Goal: Task Accomplishment & Management: Use online tool/utility

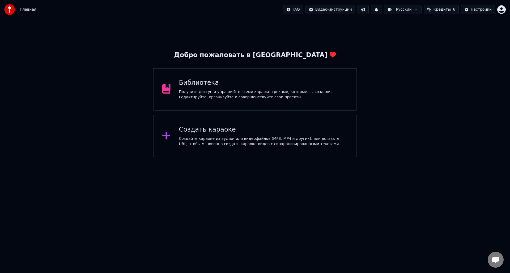
click at [212, 137] on div "Создайте караоке из аудио- или видеофайлов (MP3, MP4 и других), или вставьте UR…" at bounding box center [263, 141] width 169 height 11
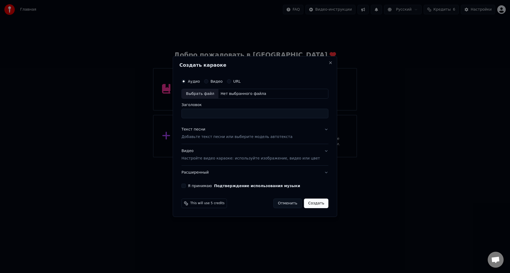
click at [208, 82] on button "Видео" at bounding box center [206, 81] width 4 height 4
click at [206, 94] on div "Выбрать файл" at bounding box center [200, 94] width 37 height 10
click at [186, 83] on button "Аудио" at bounding box center [184, 81] width 4 height 4
click at [232, 93] on div "Нет выбранного файла" at bounding box center [244, 93] width 50 height 5
click at [214, 114] on input "**********" at bounding box center [255, 114] width 147 height 10
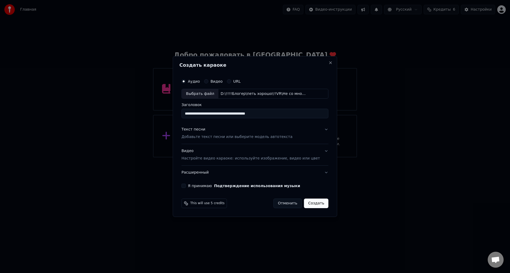
paste input "****"
type input "**********"
click at [213, 137] on p "Добавьте текст песни или выберите модель автотекста" at bounding box center [237, 137] width 111 height 5
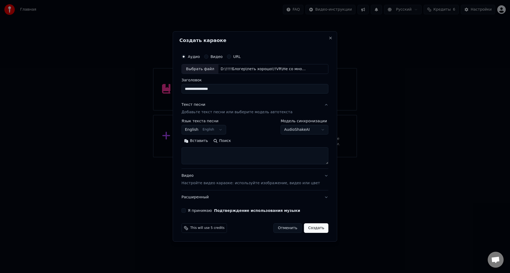
click at [208, 153] on textarea at bounding box center [255, 156] width 147 height 17
click at [225, 130] on button "English English" at bounding box center [204, 130] width 45 height 10
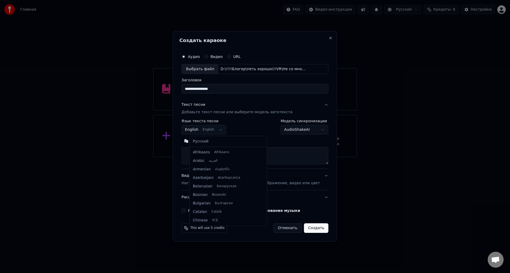
scroll to position [43, 0]
select select "**"
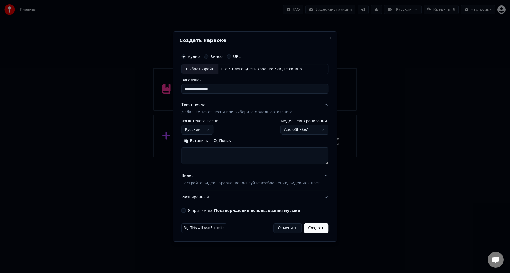
click at [206, 156] on textarea at bounding box center [255, 156] width 147 height 17
paste textarea "**********"
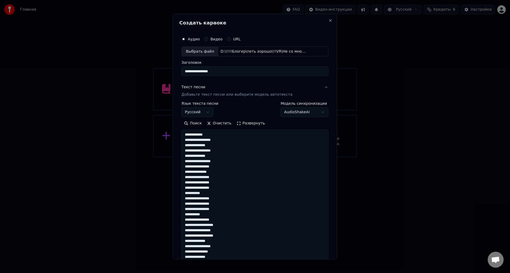
scroll to position [283, 0]
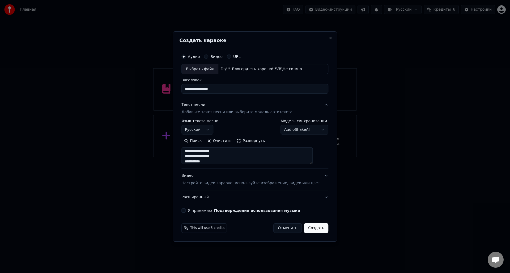
type textarea "**********"
click at [236, 183] on p "Настройте видео караоке: используйте изображение, видео или цвет" at bounding box center [251, 183] width 139 height 5
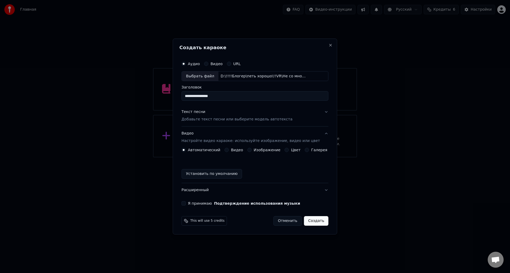
click at [239, 151] on label "Видео" at bounding box center [237, 150] width 12 height 4
click at [229, 151] on button "Видео" at bounding box center [227, 150] width 4 height 4
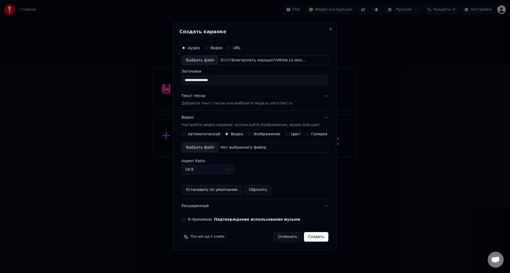
click at [202, 148] on div "Выбрать файл" at bounding box center [200, 148] width 37 height 10
click at [186, 220] on button "Я принимаю Подтверждение использования музыки" at bounding box center [184, 219] width 4 height 4
click at [321, 95] on button "Текст песни Добавьте текст песни или выберите модель автотекста" at bounding box center [255, 99] width 147 height 21
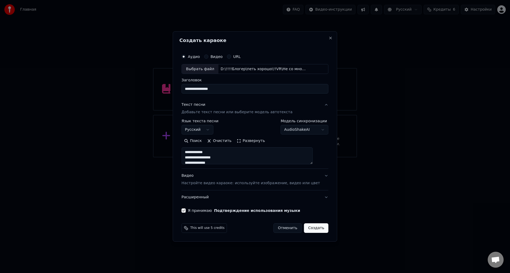
click at [315, 130] on body "**********" at bounding box center [255, 78] width 510 height 157
click at [309, 127] on body "**********" at bounding box center [255, 78] width 510 height 157
click at [298, 129] on body "**********" at bounding box center [255, 78] width 510 height 157
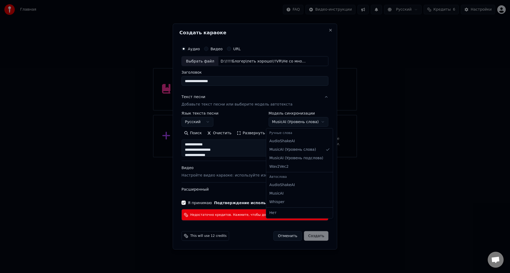
click at [290, 122] on body "**********" at bounding box center [255, 78] width 510 height 157
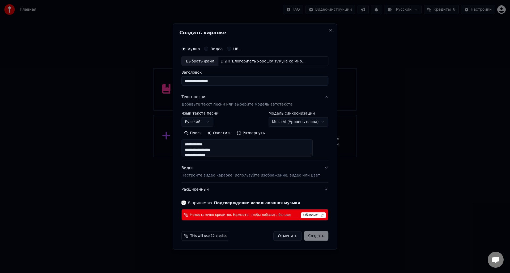
click at [289, 122] on body "**********" at bounding box center [255, 78] width 510 height 157
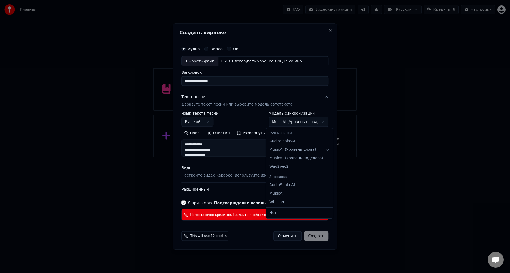
select select "**********"
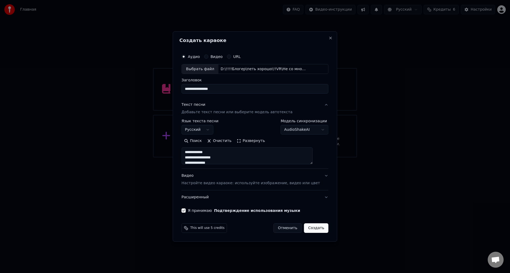
click at [308, 227] on button "Создать" at bounding box center [316, 228] width 24 height 10
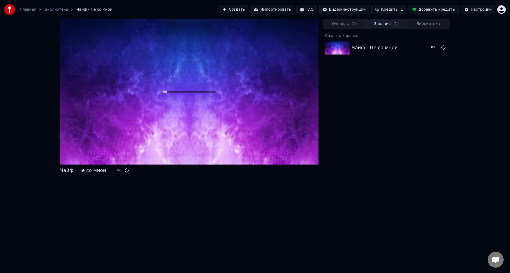
click at [395, 9] on span "Кредиты" at bounding box center [390, 9] width 17 height 5
click at [365, 26] on th "Пополнить" at bounding box center [363, 25] width 26 height 11
click at [363, 26] on th "Пополнить" at bounding box center [363, 25] width 26 height 11
click at [361, 26] on th "Пополнить" at bounding box center [363, 25] width 26 height 11
click at [362, 36] on td "15" at bounding box center [363, 36] width 26 height 10
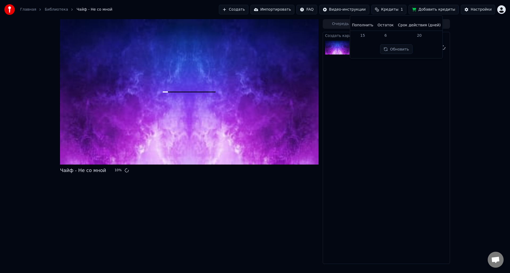
click at [370, 36] on td "15" at bounding box center [363, 36] width 26 height 10
click at [422, 36] on td "20" at bounding box center [419, 36] width 47 height 10
click at [365, 35] on td "15" at bounding box center [363, 36] width 26 height 10
click at [390, 50] on button "Обновить" at bounding box center [396, 49] width 32 height 10
click at [478, 9] on div "Настройки" at bounding box center [481, 9] width 21 height 5
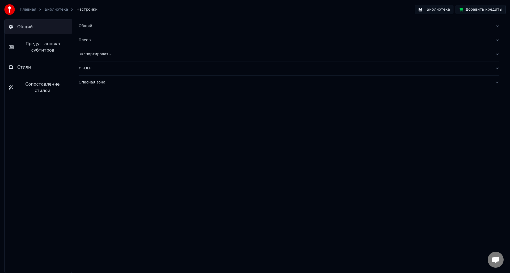
click at [15, 30] on button "Общий" at bounding box center [39, 26] width 68 height 15
click at [26, 9] on link "Главная" at bounding box center [28, 9] width 16 height 5
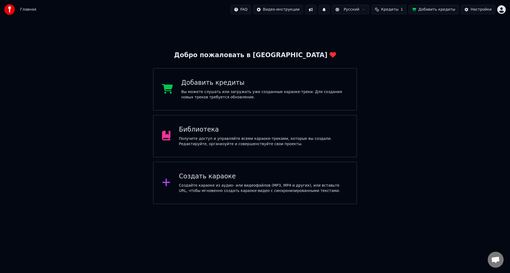
click at [258, 56] on div "Добро пожаловать в [GEOGRAPHIC_DATA]" at bounding box center [255, 55] width 162 height 9
click at [504, 11] on html "Главная FAQ Видео-инструкции Русский Кредиты 1 Добавить кредиты Настройки Добро…" at bounding box center [255, 102] width 510 height 204
click at [456, 30] on div "Оплата" at bounding box center [478, 34] width 61 height 9
click at [330, 9] on button at bounding box center [324, 10] width 11 height 10
click at [300, 10] on html "Главная FAQ Видео-инструкции Русский Кредиты 1 Добавить кредиты Настройки Добро…" at bounding box center [255, 102] width 510 height 204
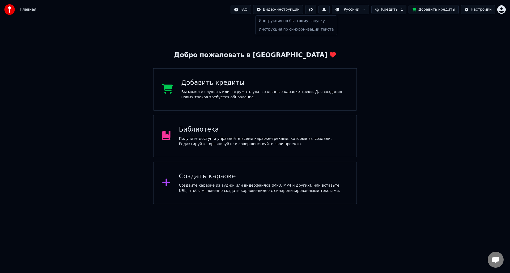
click at [230, 18] on html "Главная FAQ Видео-инструкции Русский Кредиты 1 Добавить кредиты Настройки Добро…" at bounding box center [255, 102] width 510 height 204
click at [253, 9] on html "Главная FAQ Видео-инструкции Русский Кредиты 1 Добавить кредиты Настройки Добро…" at bounding box center [255, 102] width 510 height 204
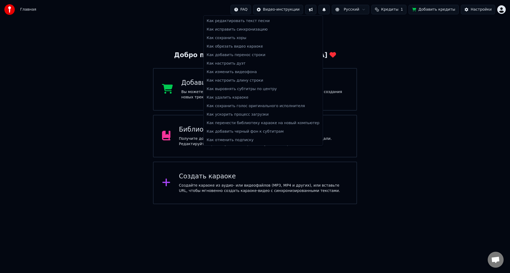
click at [172, 16] on html "Главная FAQ Видео-инструкции Русский Кредиты 1 Добавить кредиты Настройки Добро…" at bounding box center [255, 102] width 510 height 204
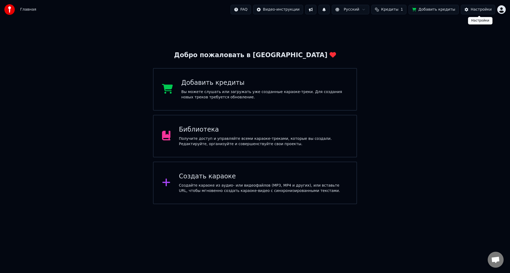
click at [486, 10] on div "Настройки" at bounding box center [481, 9] width 21 height 5
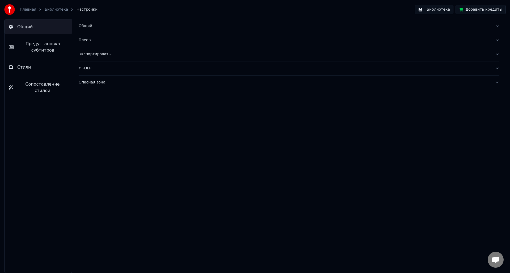
click at [9, 9] on img at bounding box center [9, 9] width 11 height 11
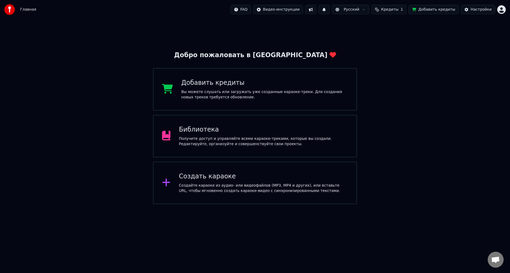
click at [29, 10] on span "Главная" at bounding box center [28, 9] width 16 height 5
click at [61, 204] on html "Главная FAQ Видео-инструкции Русский Кредиты 1 Добавить кредиты Настройки Добро…" at bounding box center [255, 102] width 510 height 204
click at [226, 131] on div "Библиотека" at bounding box center [263, 129] width 169 height 9
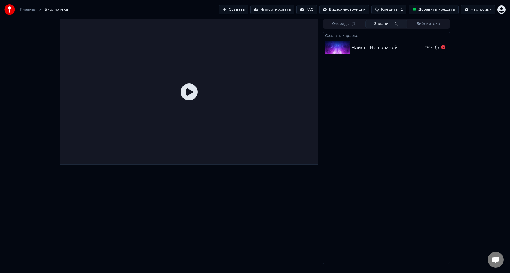
click at [398, 47] on div "Чайф - Не со мной" at bounding box center [386, 47] width 69 height 7
click at [189, 92] on icon at bounding box center [189, 91] width 17 height 17
click at [394, 47] on div "Чайф - Не со мной" at bounding box center [386, 47] width 69 height 7
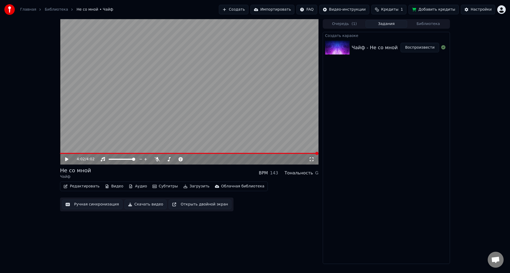
click at [391, 47] on div "Чайф - Не со мной" at bounding box center [375, 47] width 46 height 7
click at [181, 187] on button "Загрузить" at bounding box center [196, 186] width 31 height 7
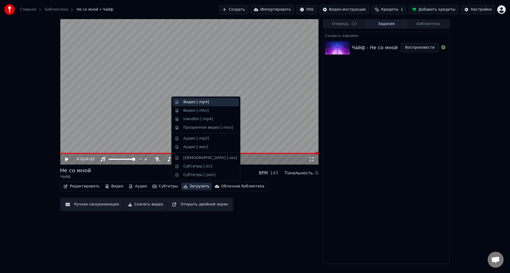
click at [187, 102] on div "Видео [.mp4]" at bounding box center [196, 101] width 26 height 5
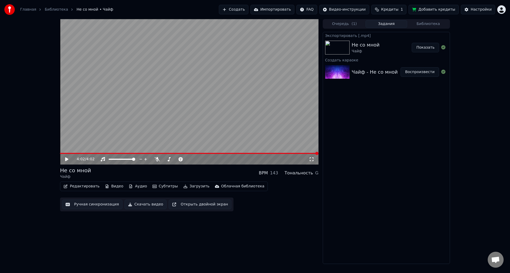
click at [429, 48] on button "Показать" at bounding box center [425, 48] width 27 height 10
